Goal: Task Accomplishment & Management: Manage account settings

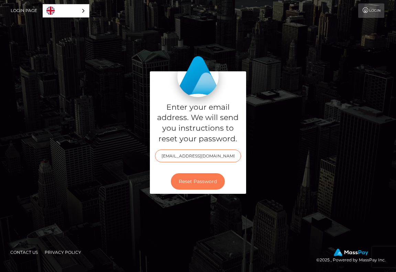
type input "worshipthesahara@gmail.com"
click at [210, 183] on button "Reset Password" at bounding box center [198, 181] width 54 height 17
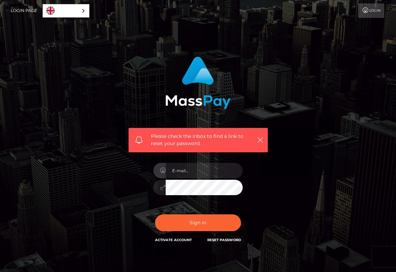
click at [213, 241] on link "Reset Password" at bounding box center [224, 240] width 34 height 4
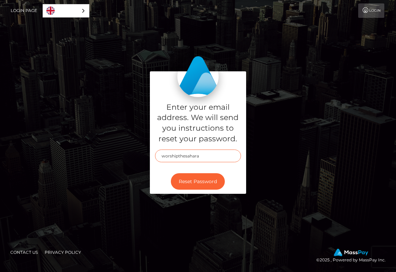
type input "@"
type input "worshipthesahara@gmail.com"
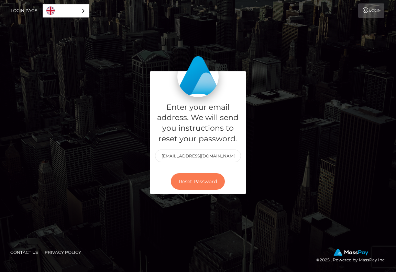
click at [190, 180] on button "Reset Password" at bounding box center [198, 181] width 54 height 17
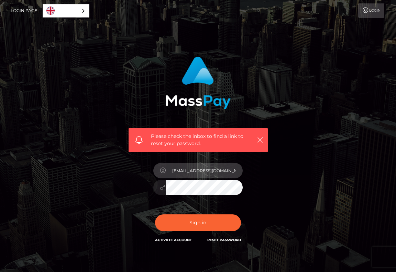
type input "worshipthesahara@gmail.com"
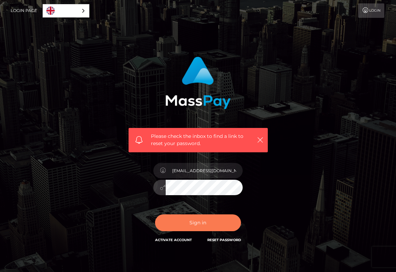
click at [192, 217] on button "Sign in" at bounding box center [198, 223] width 86 height 17
